Goal: Obtain resource: Download file/media

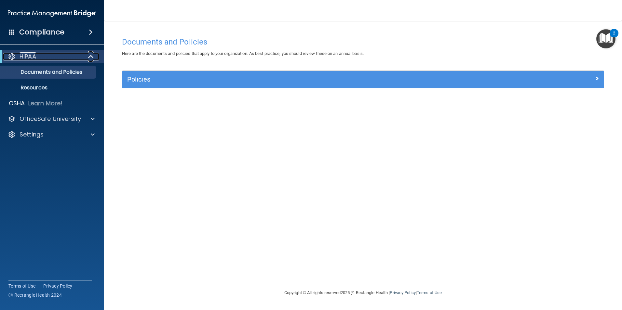
click at [87, 55] on div at bounding box center [91, 57] width 16 height 8
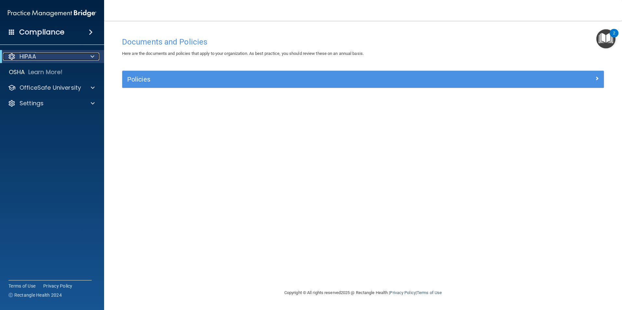
click at [87, 55] on div at bounding box center [91, 57] width 16 height 8
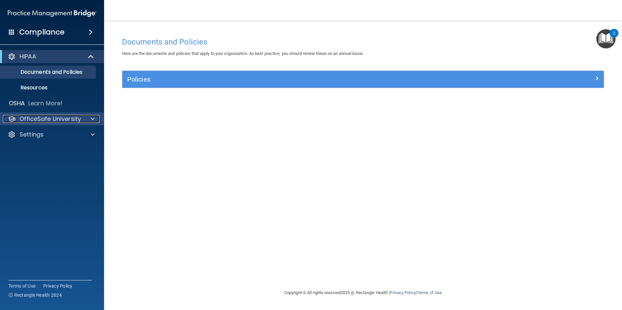
click at [93, 121] on span at bounding box center [93, 119] width 4 height 8
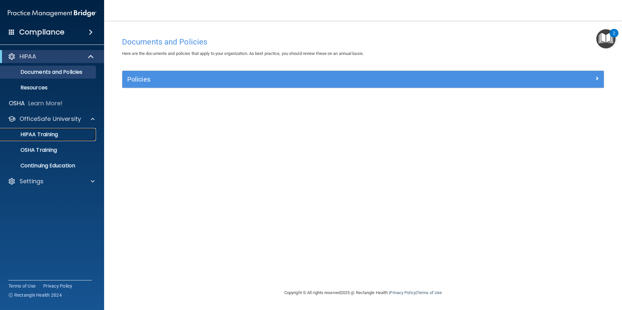
click at [68, 130] on link "HIPAA Training" at bounding box center [44, 134] width 102 height 13
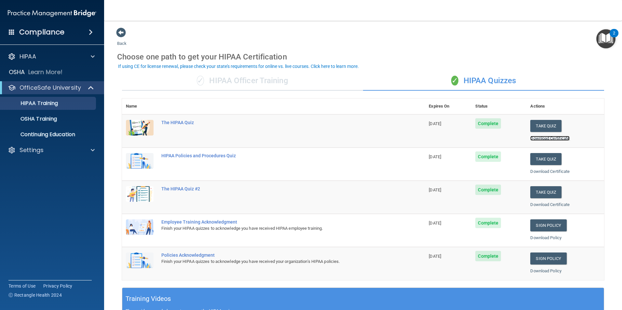
click at [537, 140] on link "Download Certificate" at bounding box center [549, 138] width 39 height 5
click at [547, 170] on link "Download Certificate" at bounding box center [549, 171] width 39 height 5
click at [546, 204] on link "Download Certificate" at bounding box center [549, 204] width 39 height 5
